Goal: Task Accomplishment & Management: Complete application form

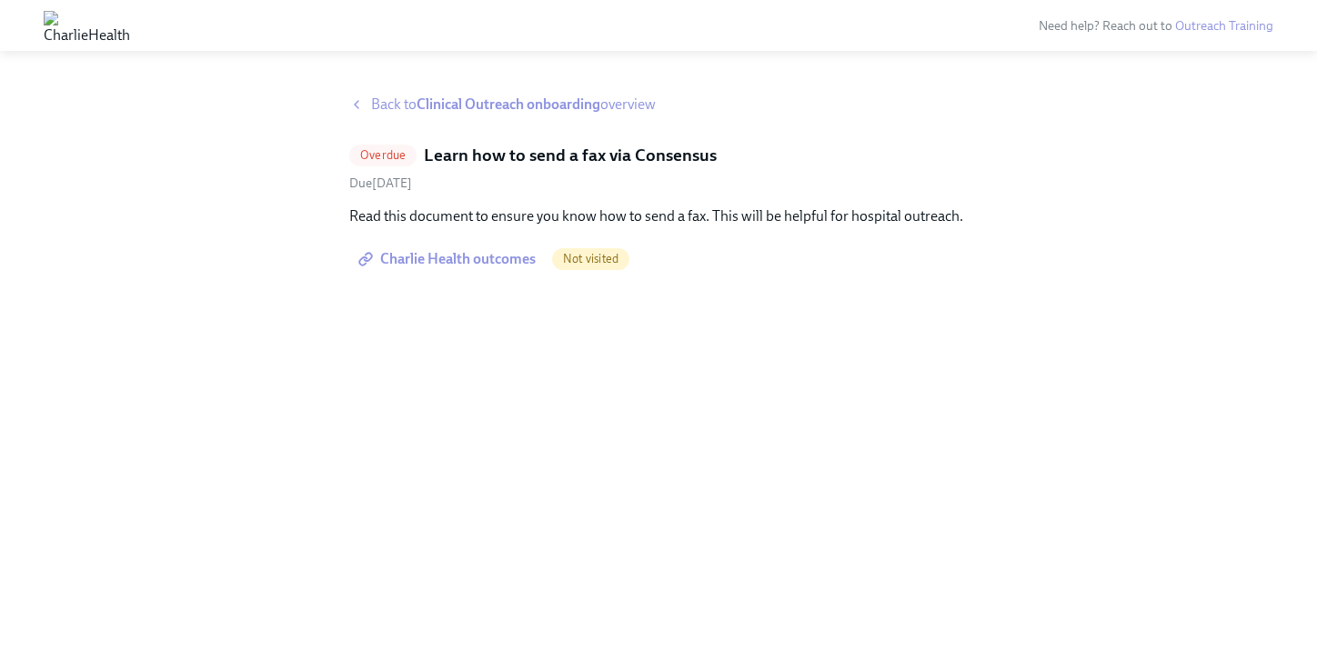
click at [498, 250] on span "Charlie Health outcomes" at bounding box center [449, 259] width 174 height 18
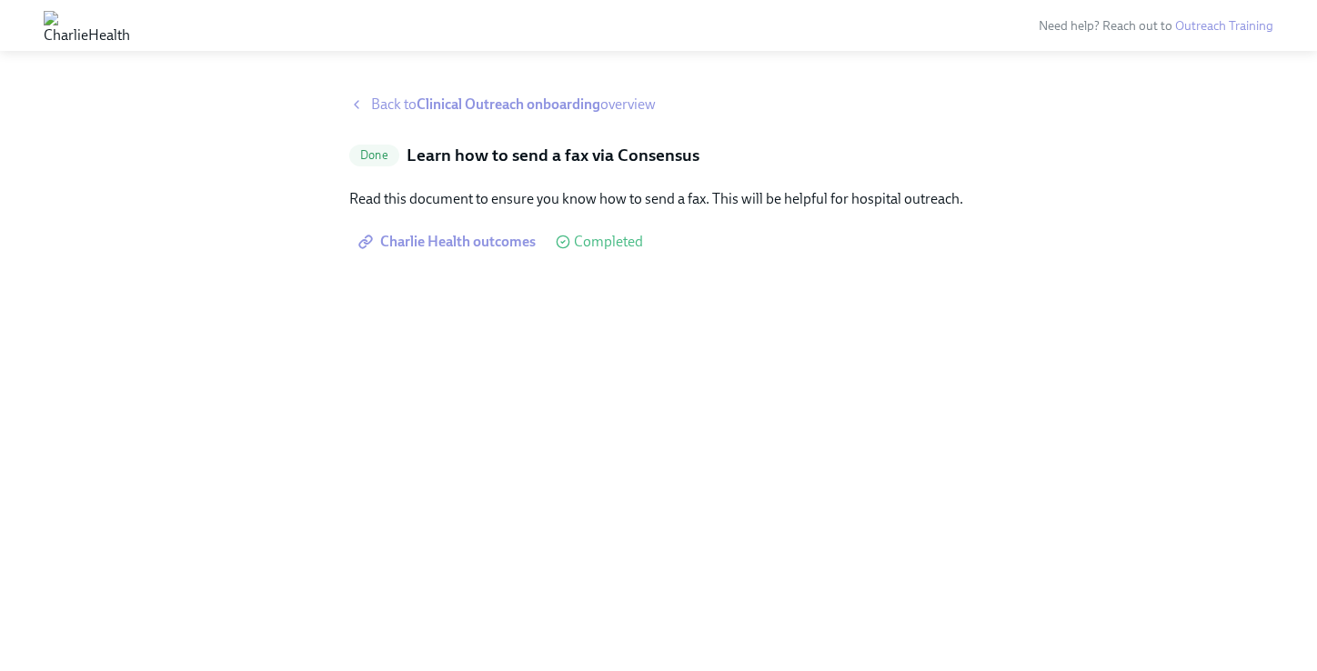
click at [533, 106] on strong "Clinical Outreach onboarding" at bounding box center [509, 104] width 184 height 17
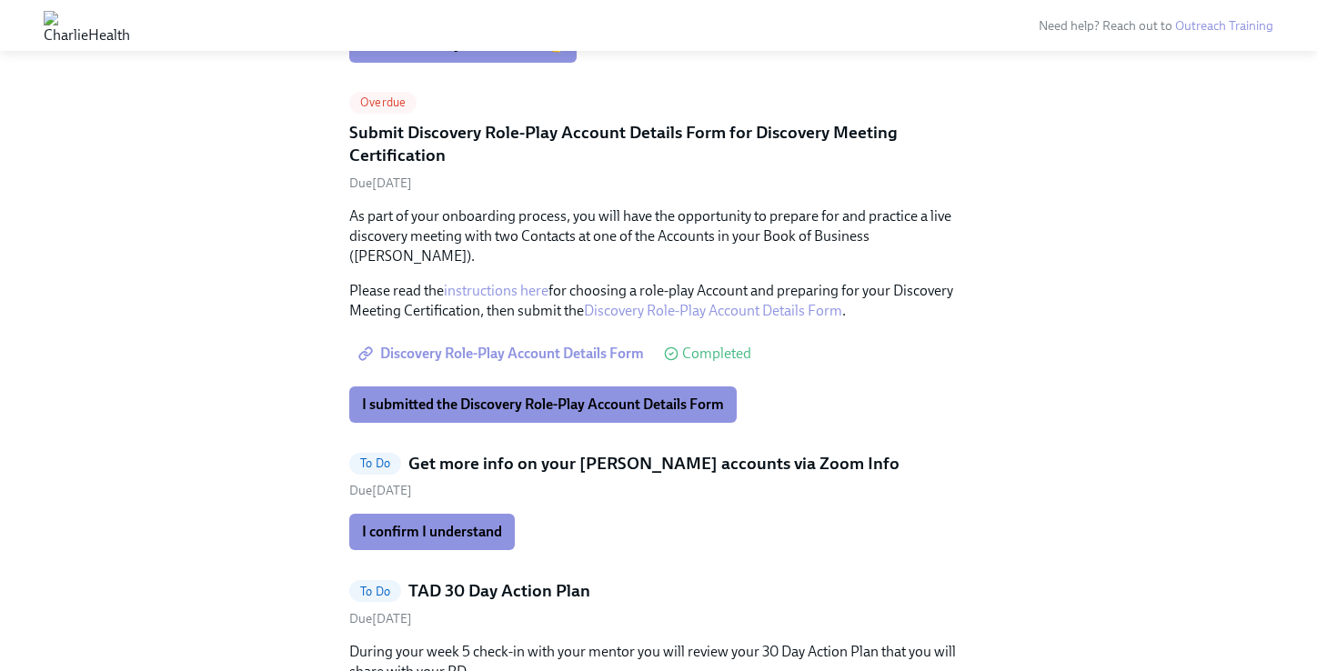
scroll to position [2705, 0]
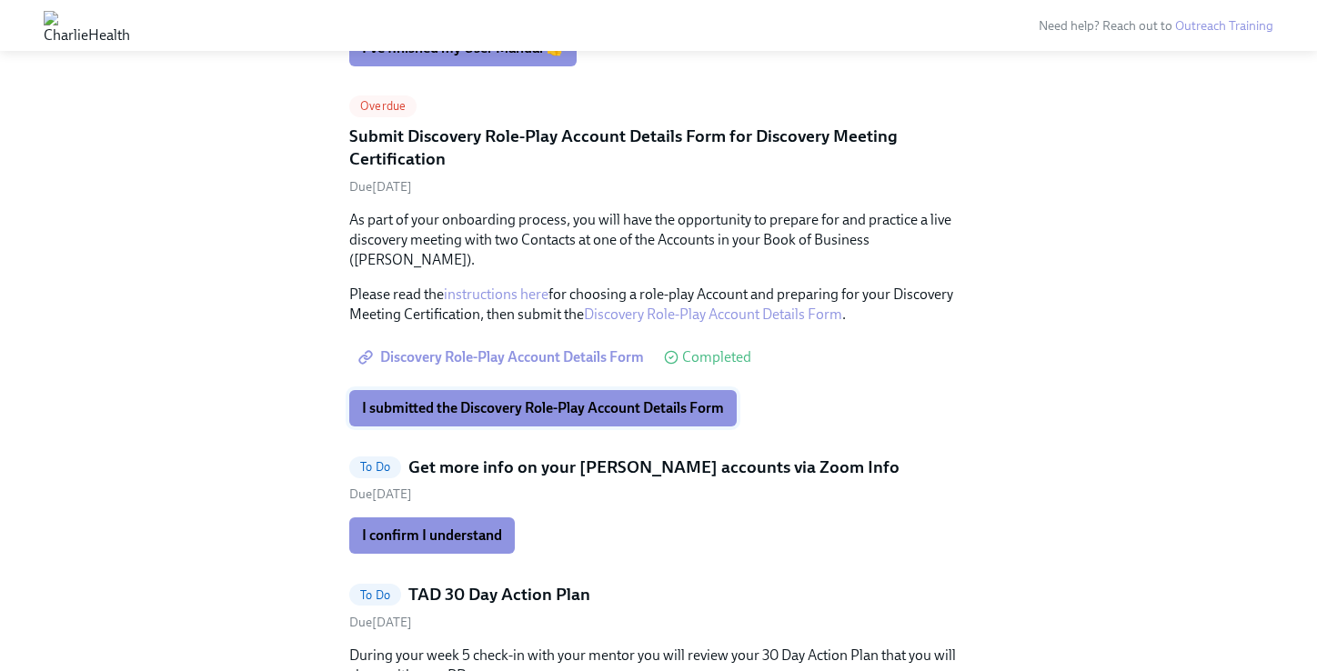
click at [618, 399] on span "I submitted the Discovery Role-Play Account Details Form" at bounding box center [543, 408] width 362 height 18
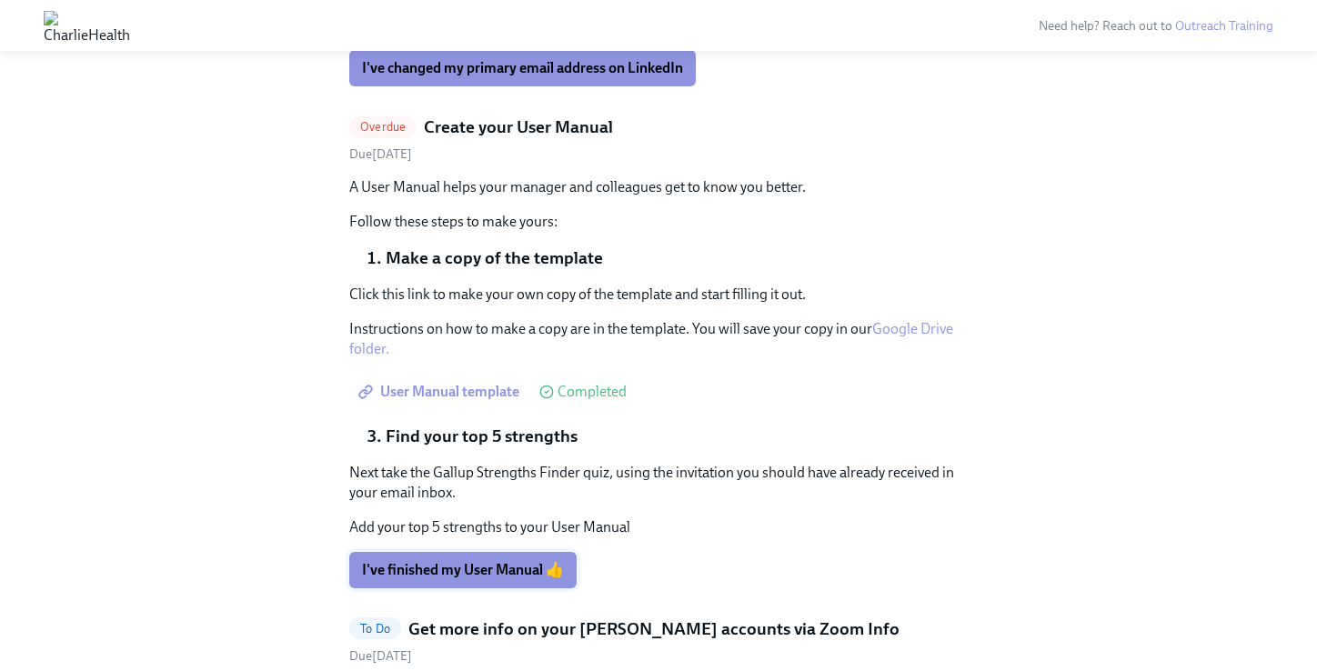
scroll to position [2207, 0]
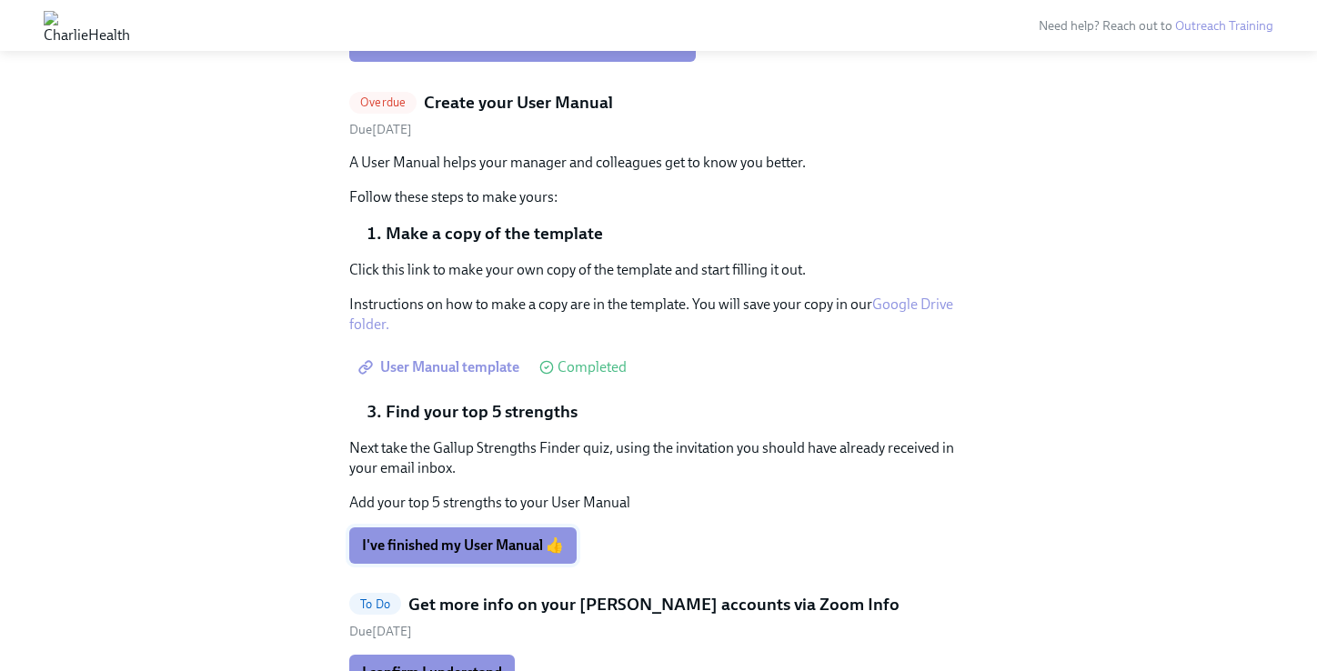
click at [511, 537] on span "I've finished my User Manual 👍" at bounding box center [463, 546] width 202 height 18
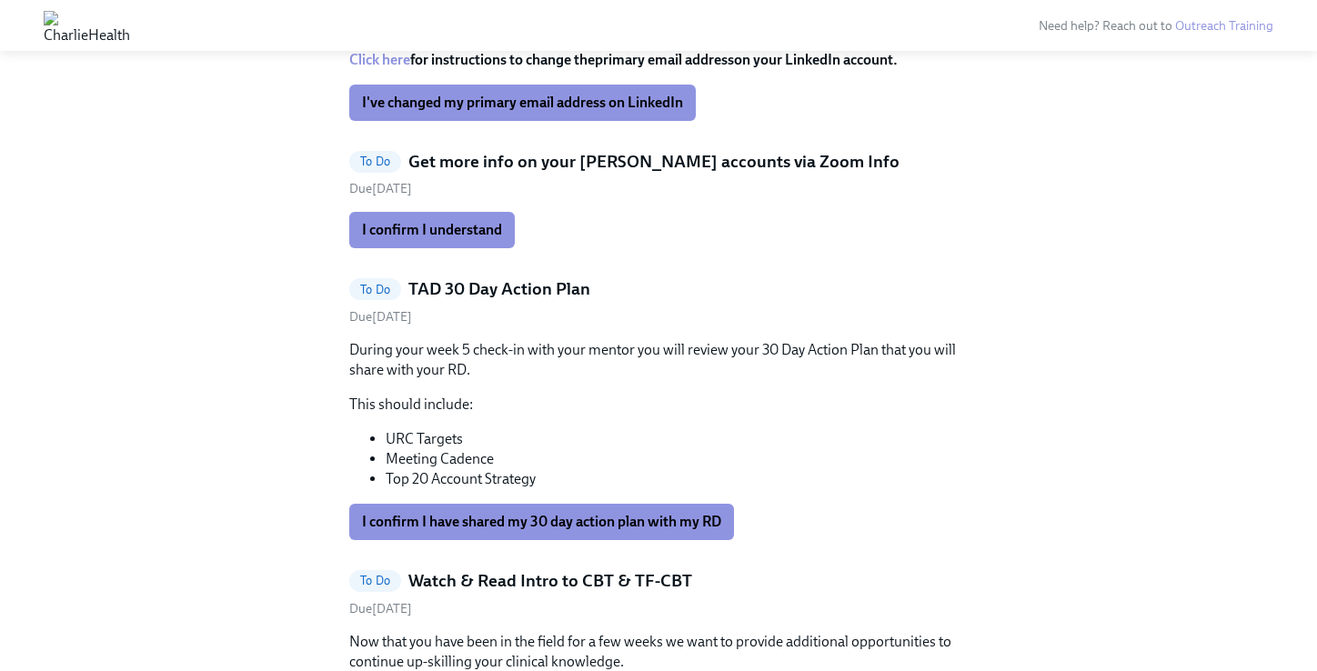
scroll to position [2069, 0]
